Goal: Transaction & Acquisition: Subscribe to service/newsletter

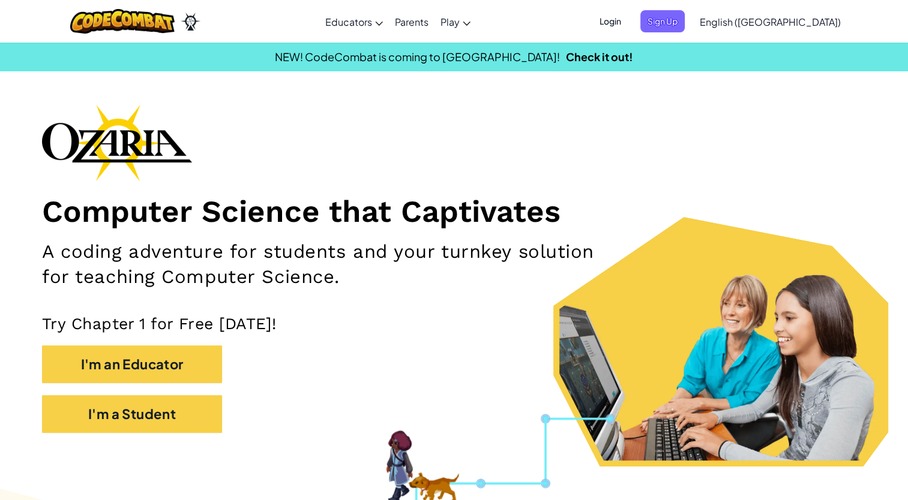
click at [628, 25] on span "Login" at bounding box center [610, 21] width 36 height 22
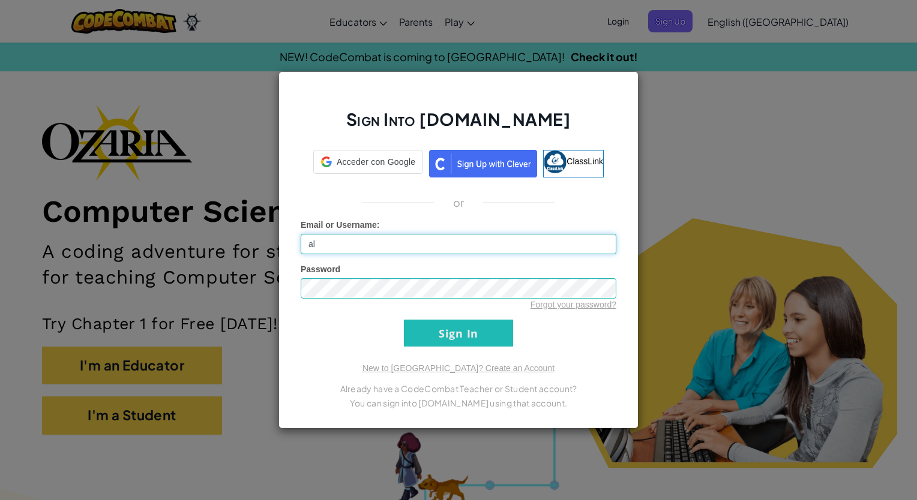
type input "[EMAIL_ADDRESS][DOMAIN_NAME]"
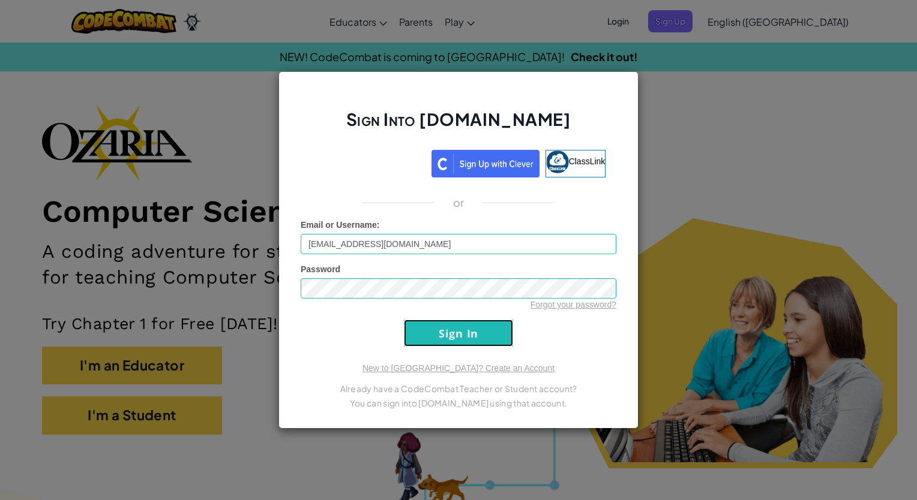
click at [443, 338] on input "Sign In" at bounding box center [458, 333] width 109 height 27
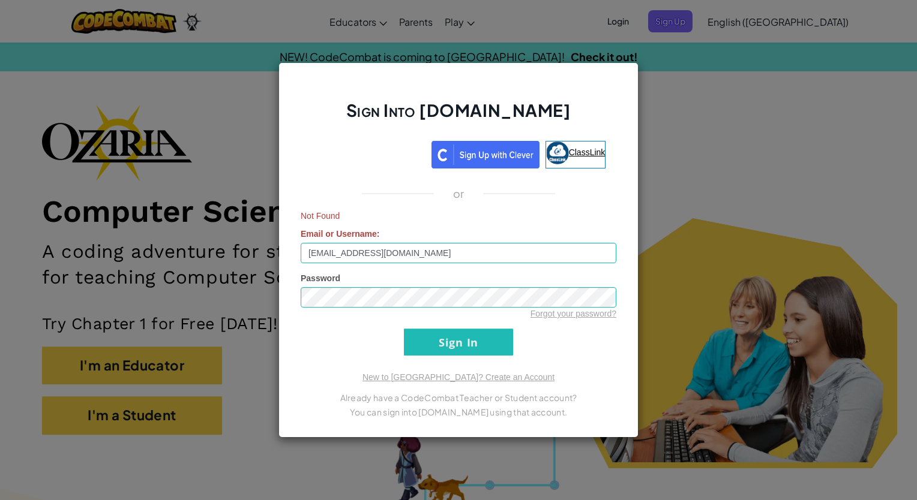
click at [566, 157] on img at bounding box center [557, 153] width 23 height 23
click at [739, 220] on div "Sign Into [DOMAIN_NAME] ClassLink or Not Found Email or Username : [EMAIL_ADDRE…" at bounding box center [458, 250] width 917 height 500
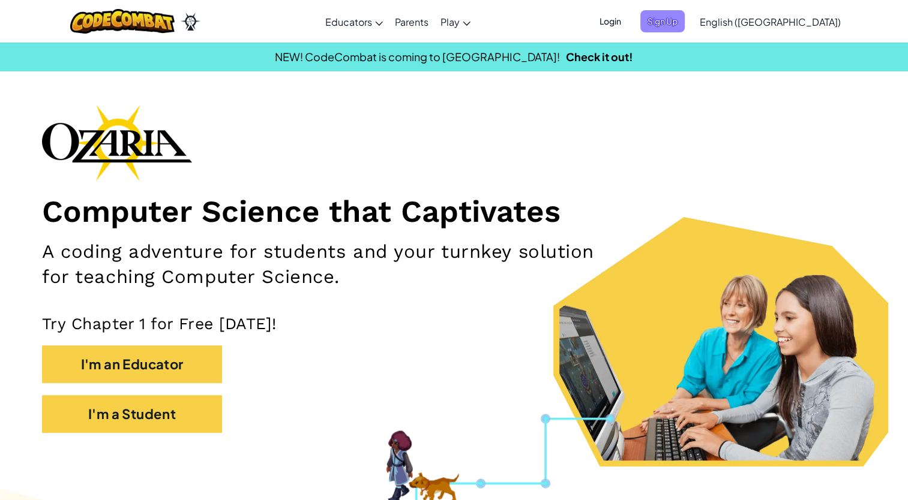
click at [684, 27] on span "Sign Up" at bounding box center [662, 21] width 44 height 22
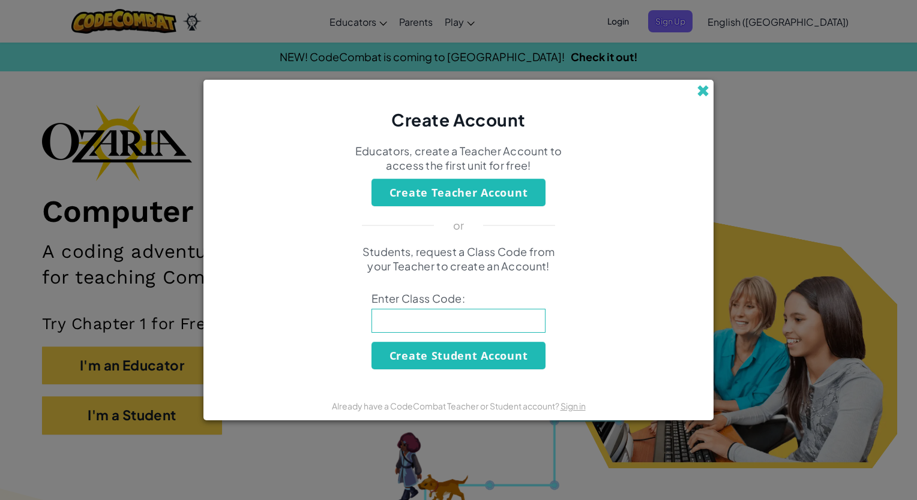
click at [701, 95] on span at bounding box center [702, 91] width 13 height 13
